Goal: Find specific page/section: Find specific page/section

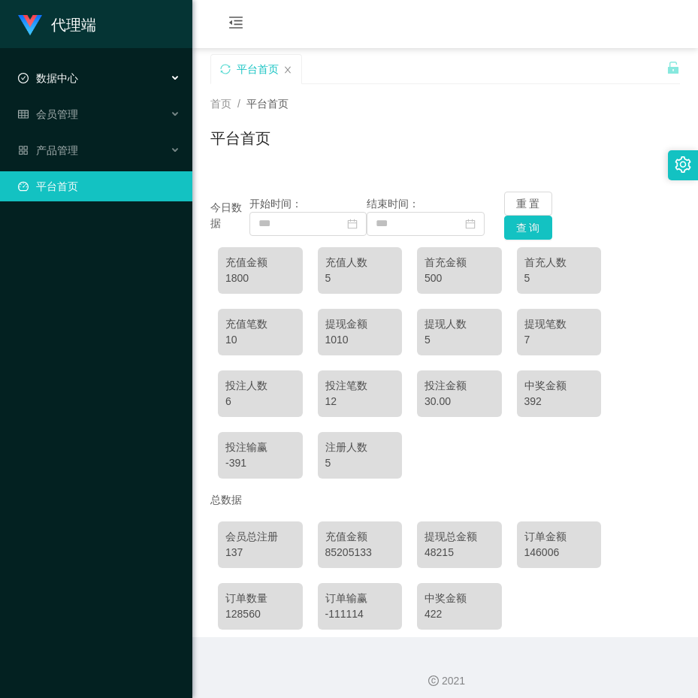
click at [70, 77] on span "数据中心" at bounding box center [48, 78] width 60 height 12
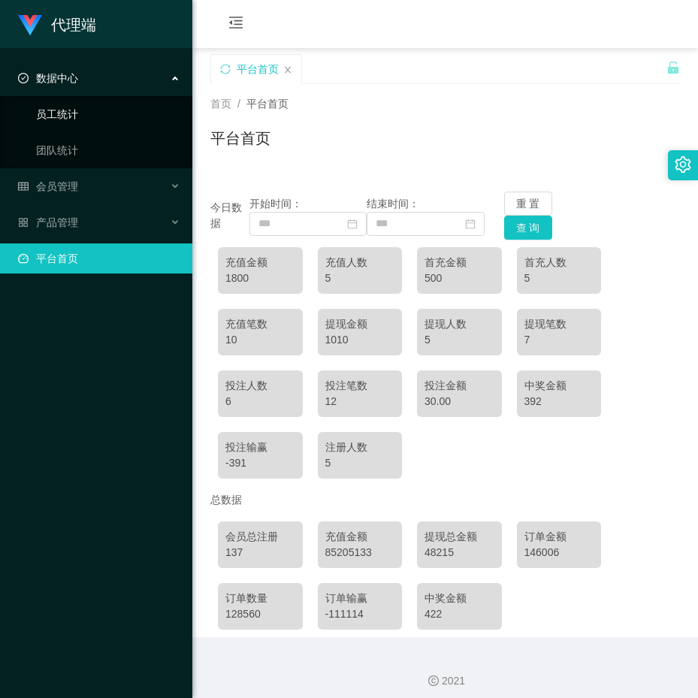
click at [83, 119] on link "员工统计" at bounding box center [108, 114] width 144 height 30
